Goal: Obtain resource: Obtain resource

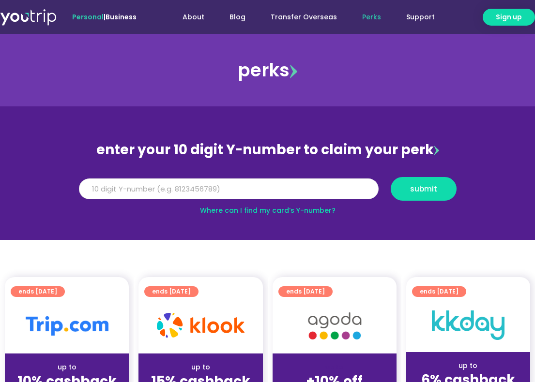
click at [149, 185] on input "Y Number" at bounding box center [229, 189] width 300 height 21
click at [165, 183] on input "Y Number" at bounding box center [229, 189] width 300 height 21
click at [168, 188] on input "Y Number" at bounding box center [229, 189] width 300 height 21
click at [148, 191] on input "Y Number" at bounding box center [229, 189] width 300 height 21
type input "8185978552"
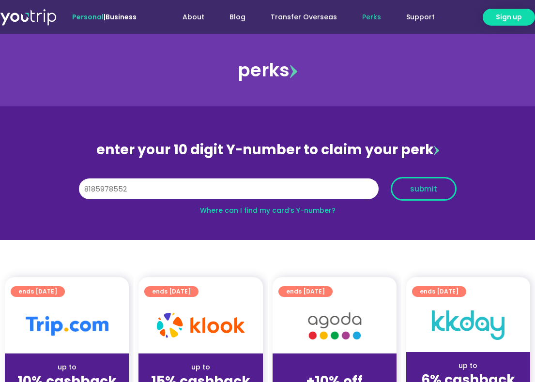
drag, startPoint x: 432, startPoint y: 192, endPoint x: 431, endPoint y: 199, distance: 7.3
click at [431, 196] on button "submit" at bounding box center [424, 189] width 66 height 24
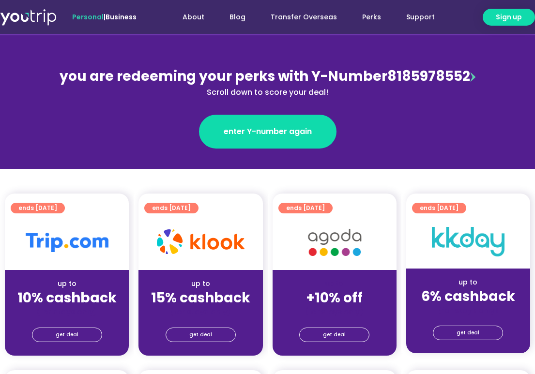
scroll to position [97, 0]
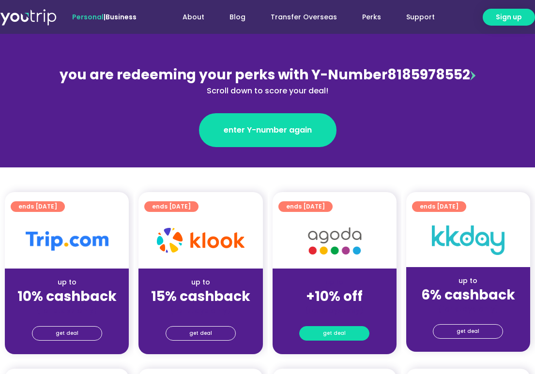
click at [328, 334] on span "get deal" at bounding box center [334, 334] width 23 height 14
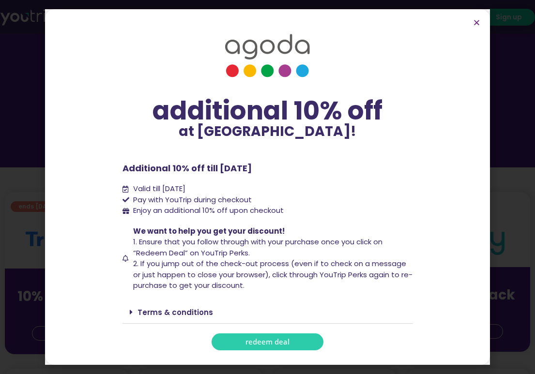
click at [247, 342] on span "redeem deal" at bounding box center [267, 341] width 44 height 7
